Goal: Task Accomplishment & Management: Manage account settings

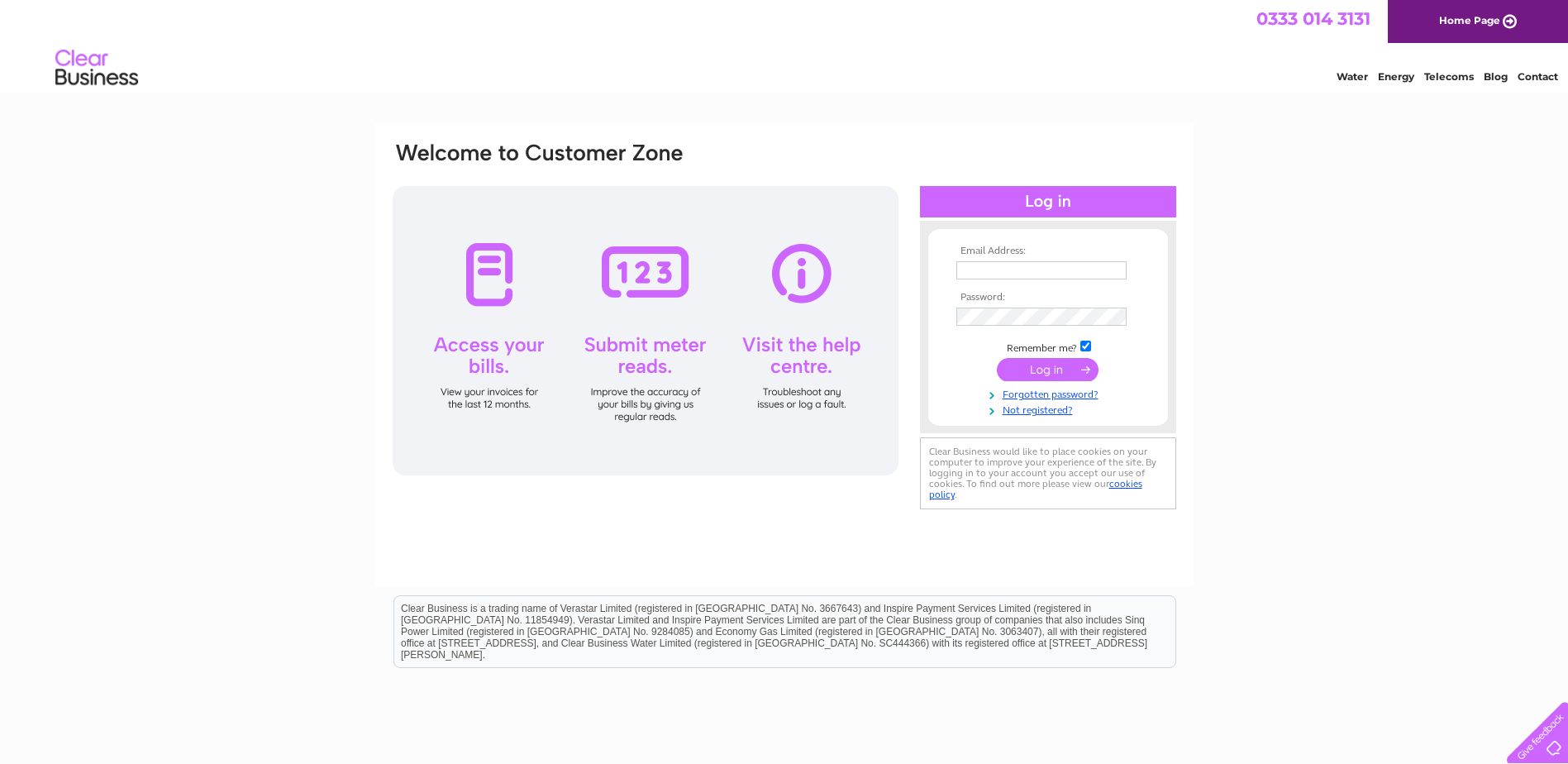
click at [966, 265] on input "text" at bounding box center [1042, 270] width 170 height 18
type input "N.Murphy@Hotter.com"
click at [1086, 344] on input "checkbox" at bounding box center [1085, 346] width 10 height 10
checkbox input "false"
click at [1042, 367] on input "submit" at bounding box center [1047, 369] width 101 height 23
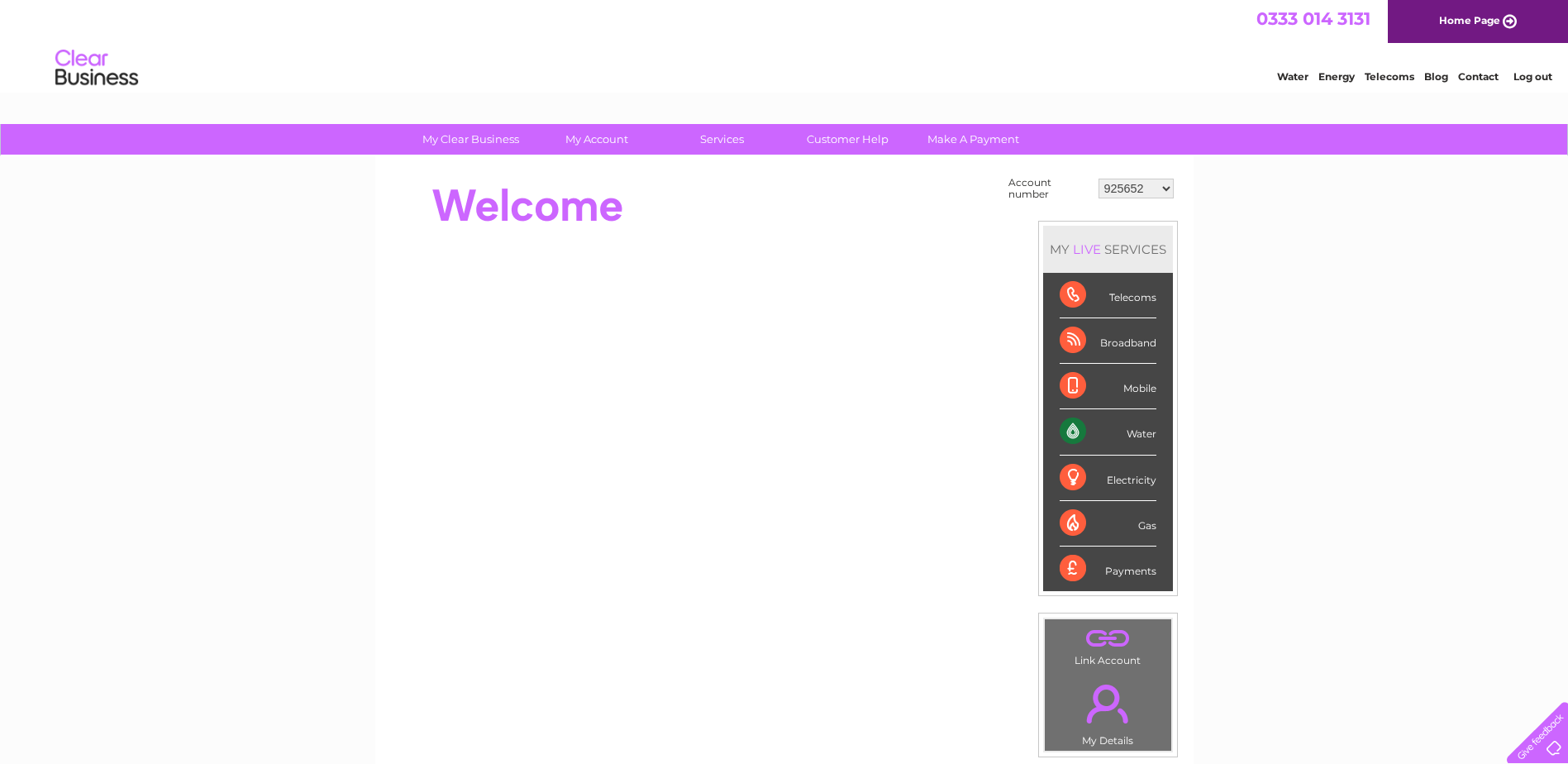
click at [1167, 184] on select "925652 30284544" at bounding box center [1135, 188] width 75 height 20
select select "30284544"
click at [1098, 179] on select "925652 30284544" at bounding box center [1135, 188] width 75 height 20
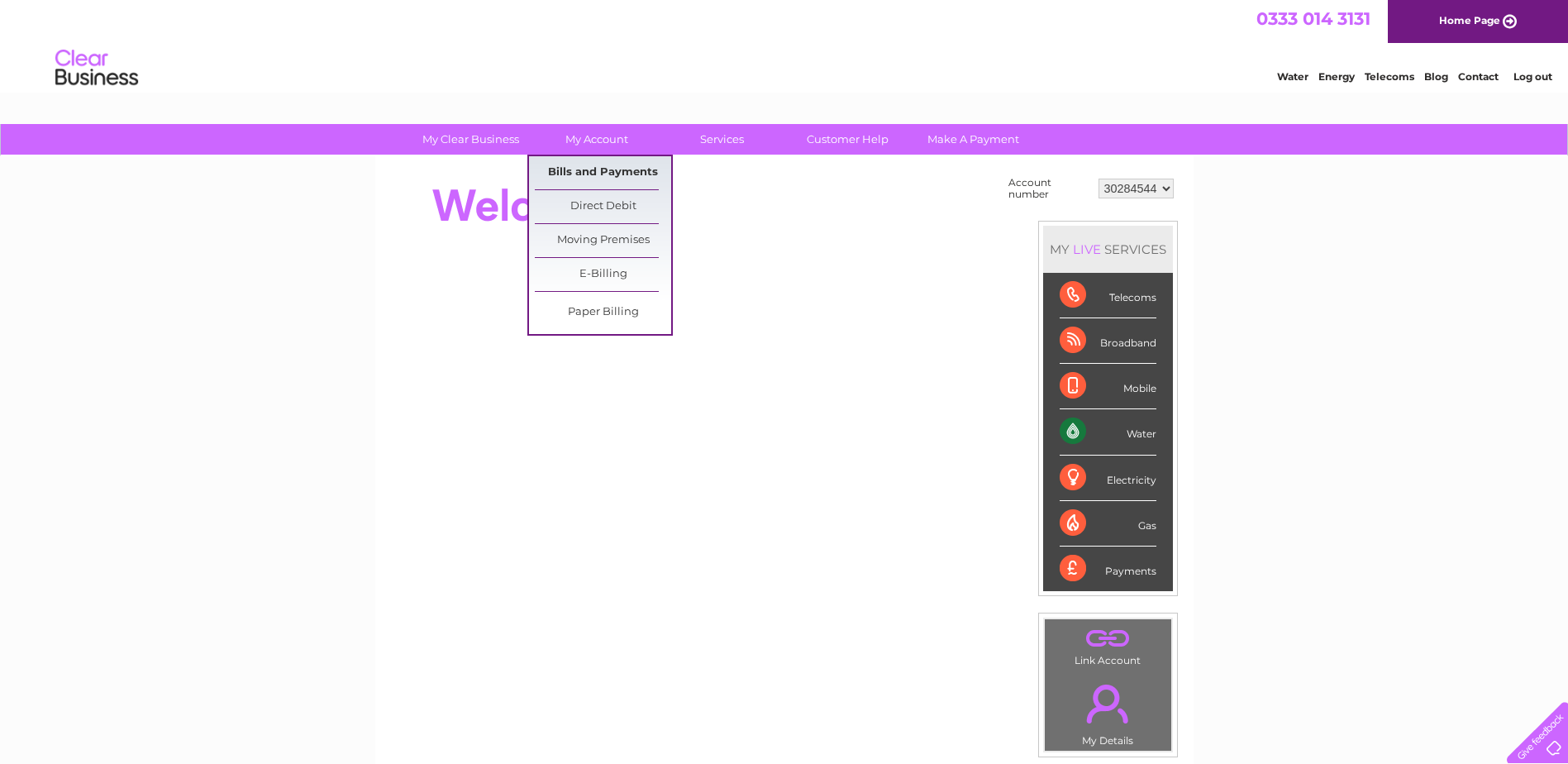
click at [589, 170] on link "Bills and Payments" at bounding box center [603, 172] width 136 height 33
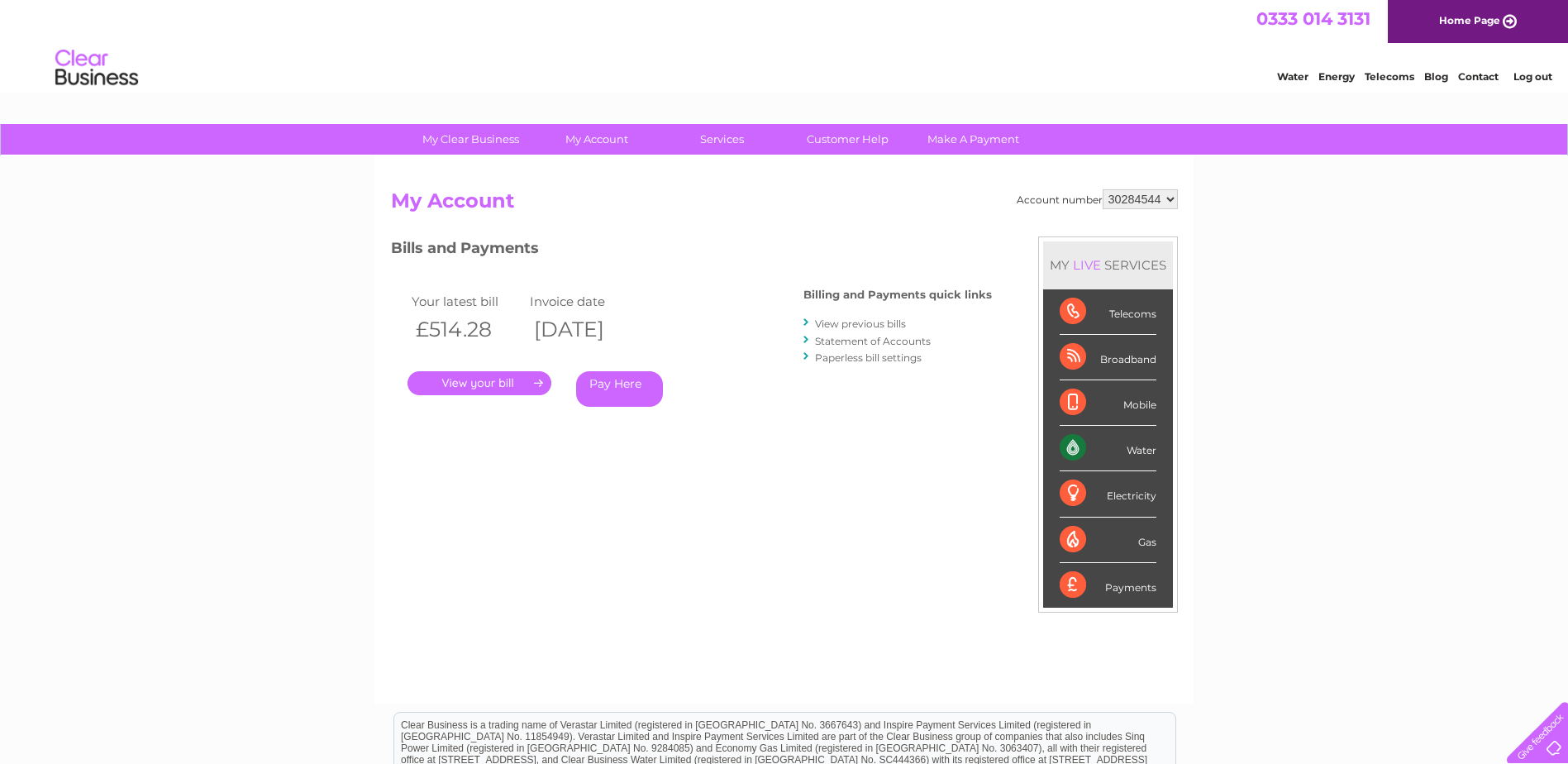
click at [467, 382] on link "." at bounding box center [479, 382] width 144 height 24
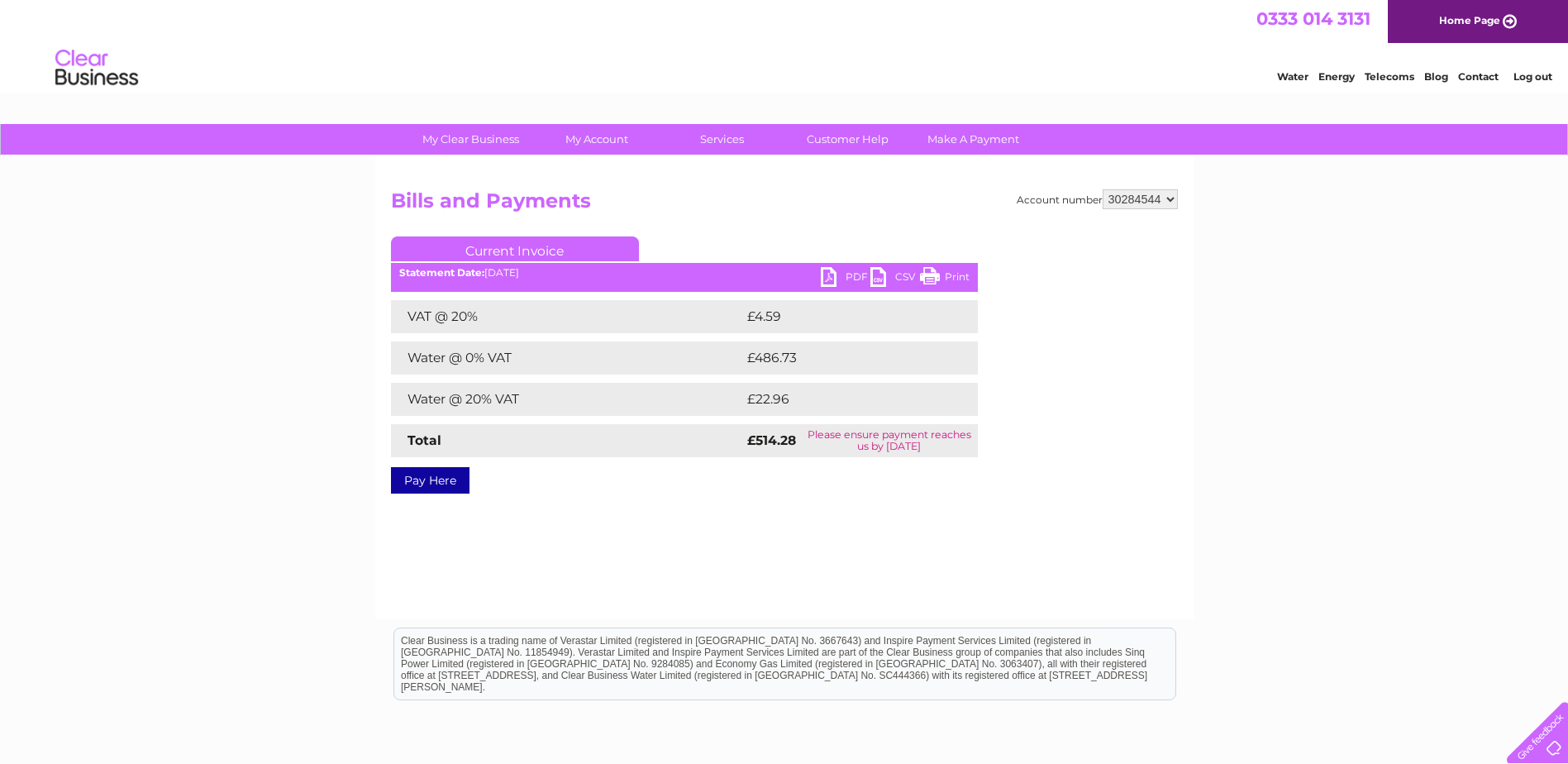
click at [828, 276] on link "PDF" at bounding box center [846, 278] width 49 height 24
click at [1531, 74] on link "Log out" at bounding box center [1532, 76] width 39 height 12
